Goal: Information Seeking & Learning: Find specific fact

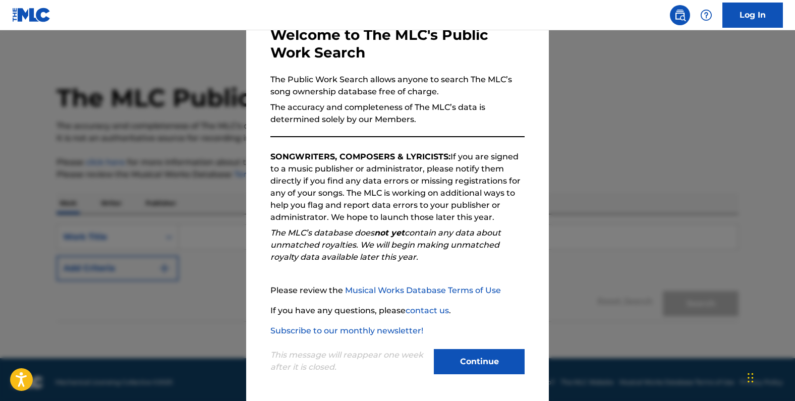
scroll to position [59, 0]
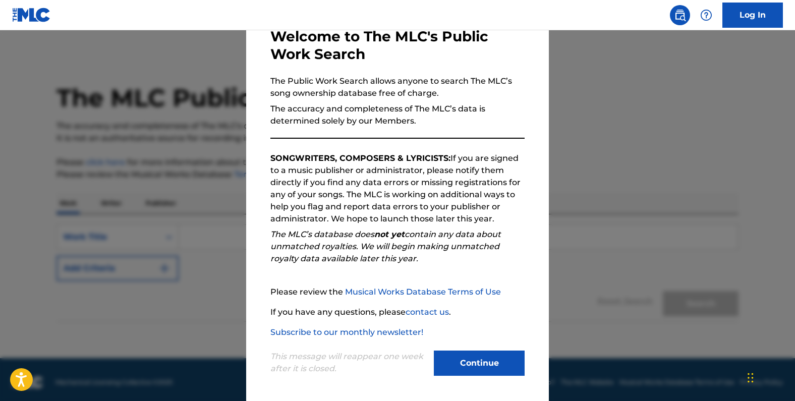
click at [468, 359] on button "Continue" at bounding box center [479, 363] width 91 height 25
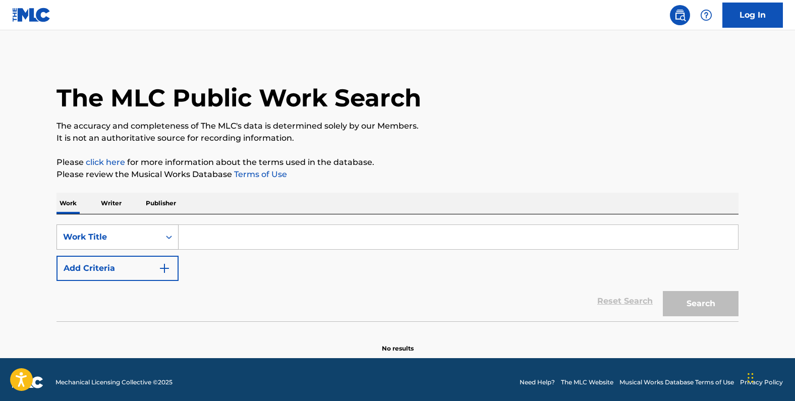
click at [161, 240] on div "Search Form" at bounding box center [169, 237] width 18 height 18
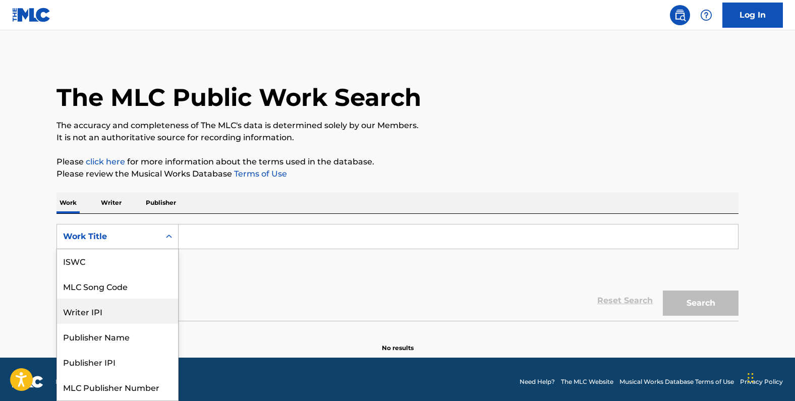
scroll to position [0, 0]
click at [100, 313] on div "MLC Song Code" at bounding box center [117, 312] width 121 height 25
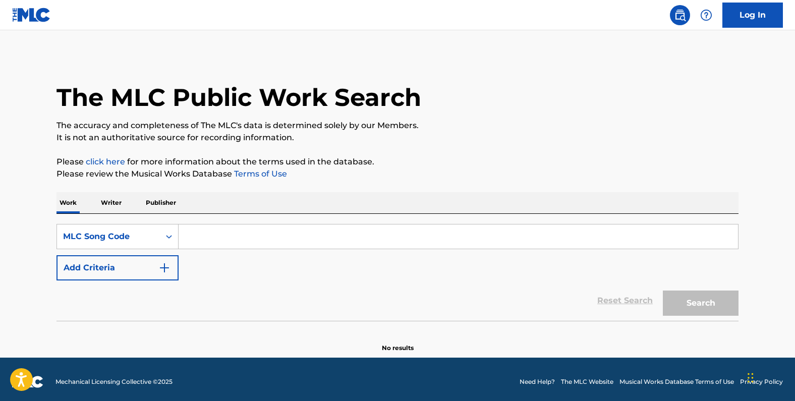
click at [212, 238] on input "Search Form" at bounding box center [458, 236] width 559 height 24
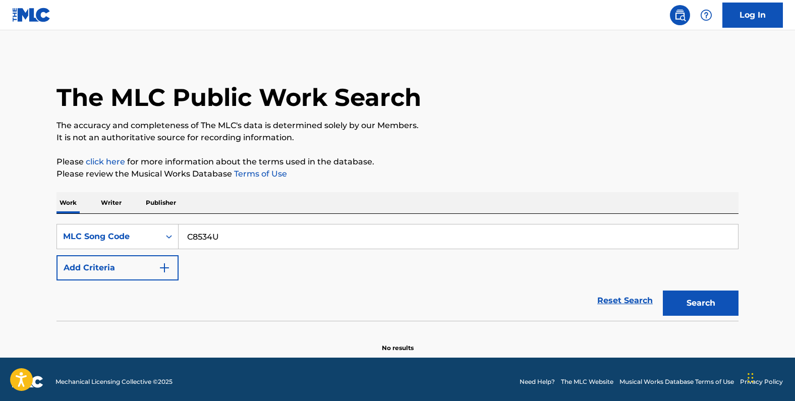
click at [663, 291] on button "Search" at bounding box center [701, 303] width 76 height 25
click at [691, 298] on button "Search" at bounding box center [701, 303] width 76 height 25
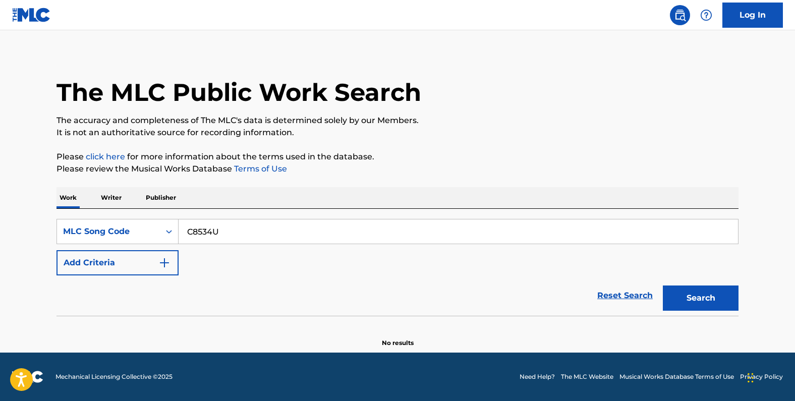
click at [213, 234] on input "C8534U" at bounding box center [458, 231] width 559 height 24
click at [710, 297] on button "Search" at bounding box center [701, 298] width 76 height 25
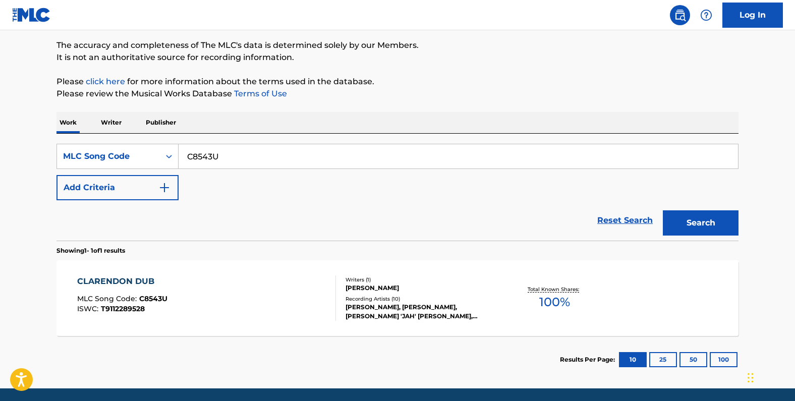
scroll to position [117, 0]
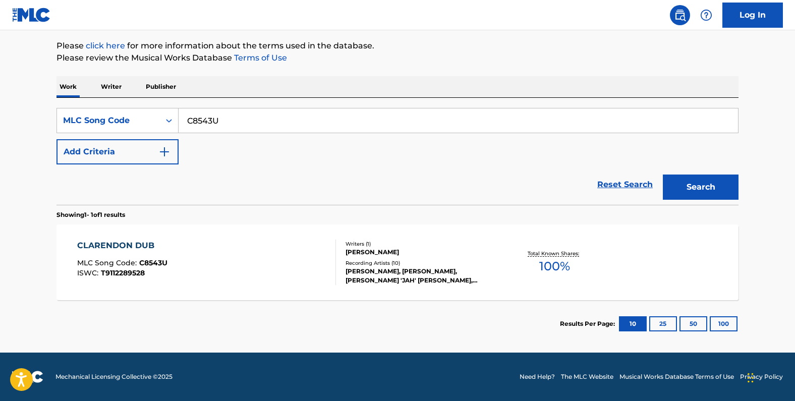
click at [210, 126] on input "C8543U" at bounding box center [458, 120] width 559 height 24
type input "EV8FU1"
click at [691, 183] on button "Search" at bounding box center [701, 187] width 76 height 25
